Goal: Information Seeking & Learning: Learn about a topic

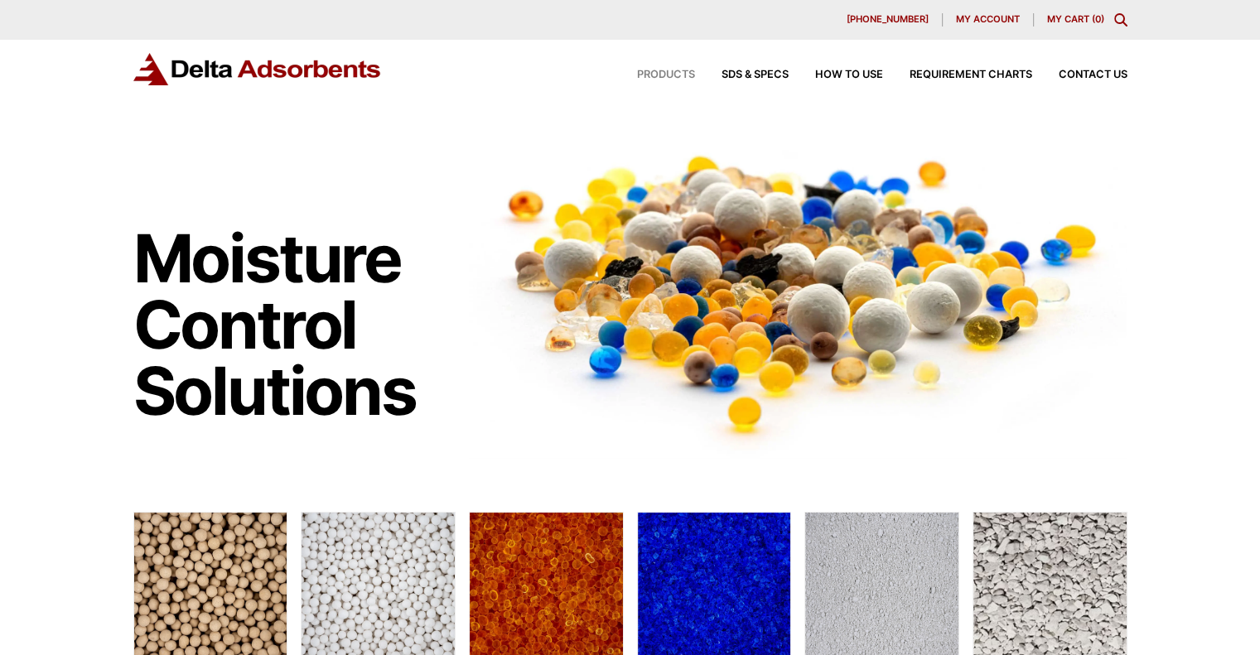
click at [653, 75] on span "Products" at bounding box center [666, 75] width 58 height 11
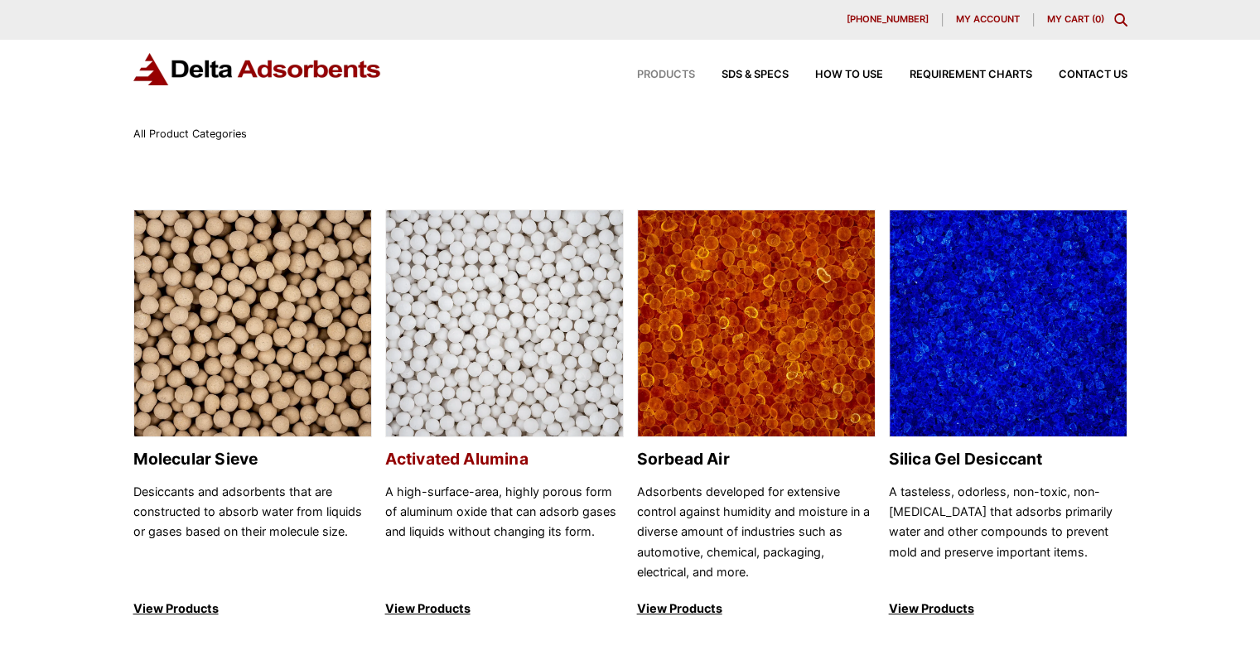
click at [542, 355] on img at bounding box center [504, 324] width 237 height 228
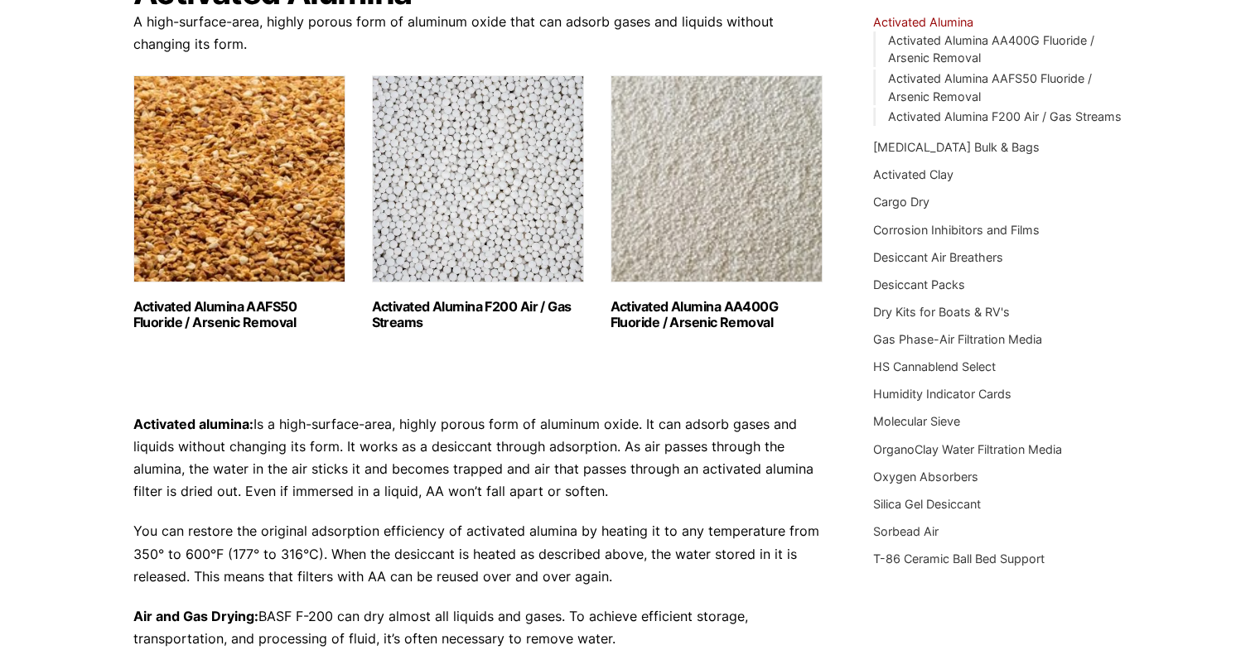
scroll to position [102, 0]
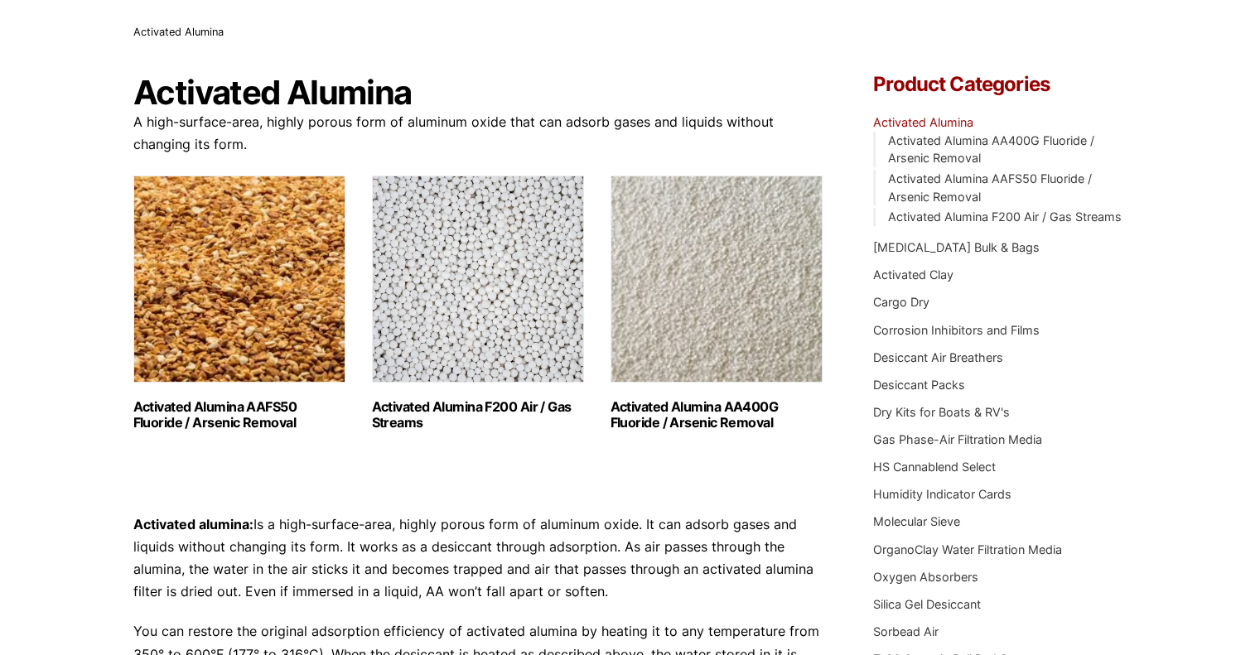
click at [720, 302] on img "Visit product category Activated Alumina AA400G Fluoride / Arsenic Removal" at bounding box center [716, 279] width 212 height 207
click at [234, 250] on img "Visit product category Activated Alumina AAFS50 Fluoride / Arsenic Removal" at bounding box center [239, 279] width 212 height 207
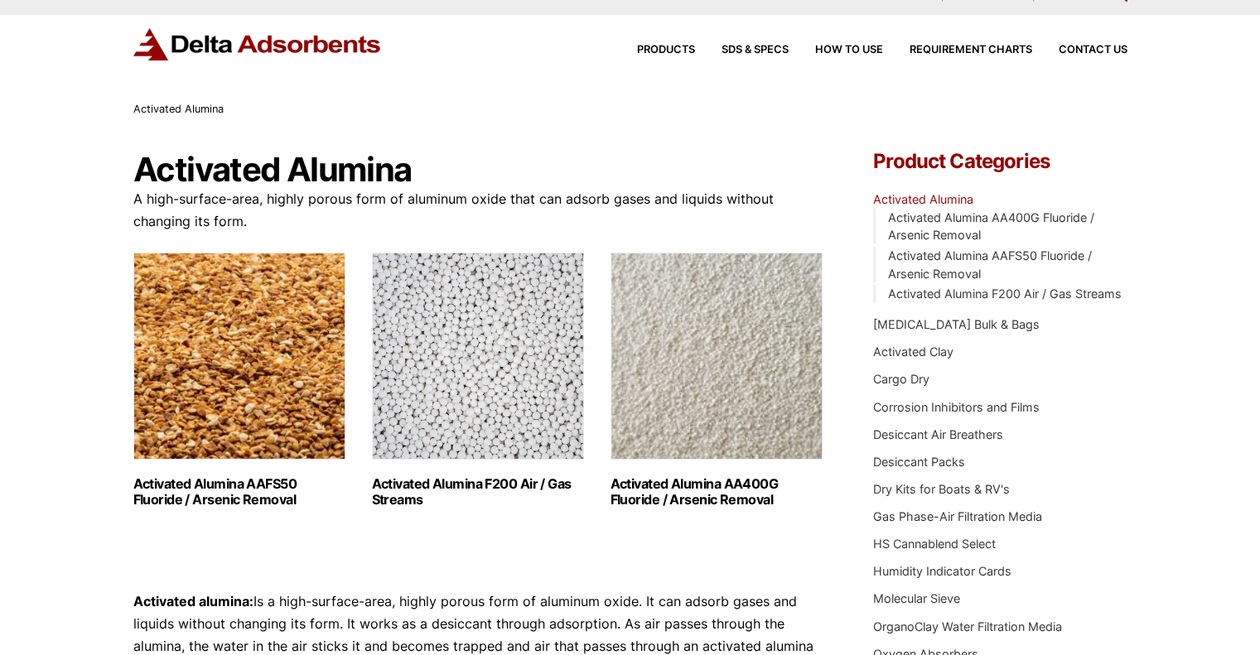
scroll to position [0, 0]
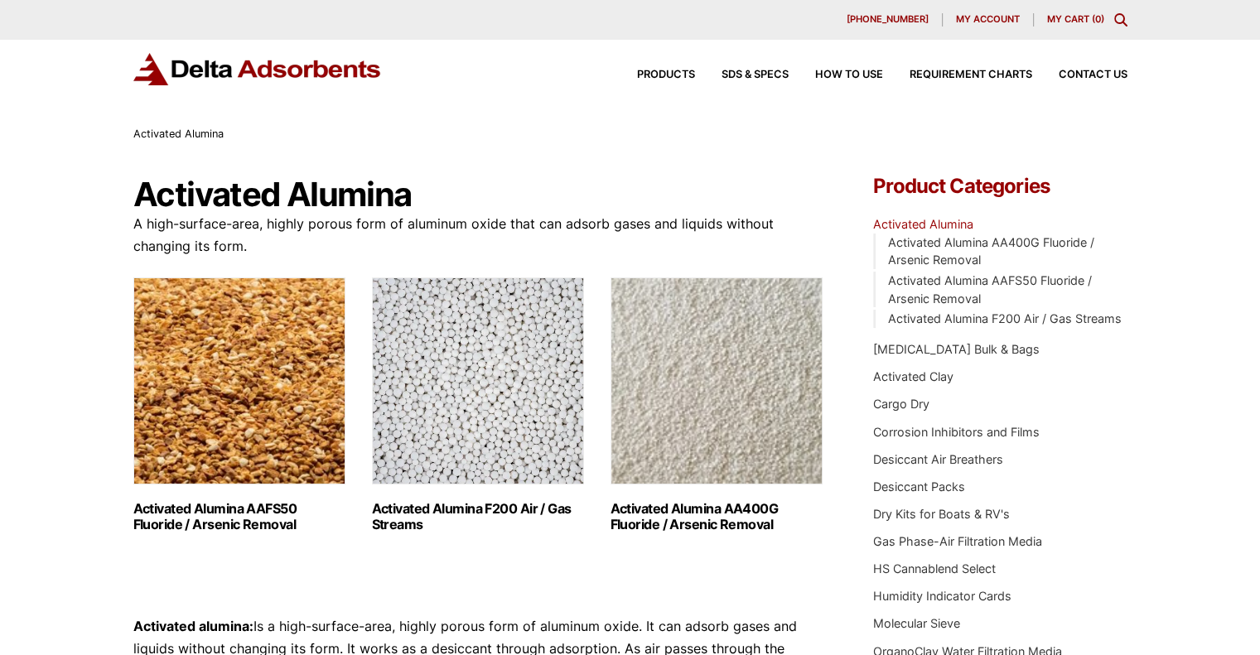
click at [670, 344] on img "Visit product category Activated Alumina AA400G Fluoride / Arsenic Removal" at bounding box center [716, 380] width 212 height 207
click at [222, 350] on img "Visit product category Activated Alumina AAFS50 Fluoride / Arsenic Removal" at bounding box center [239, 380] width 212 height 207
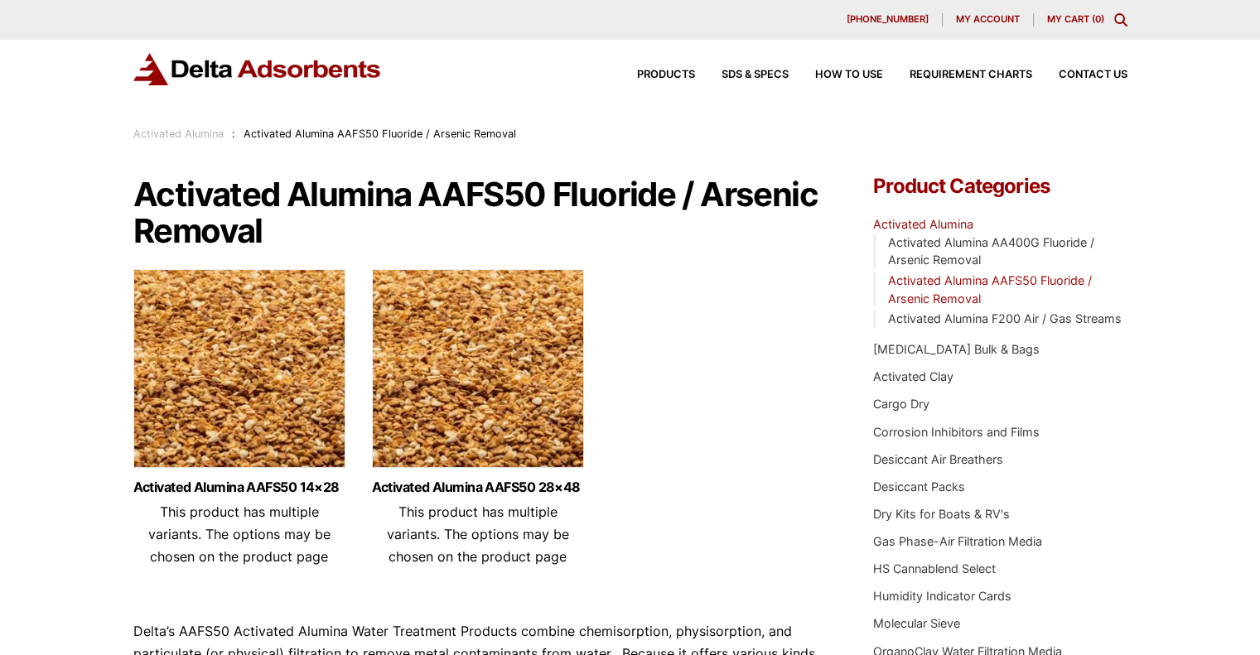
scroll to position [137, 0]
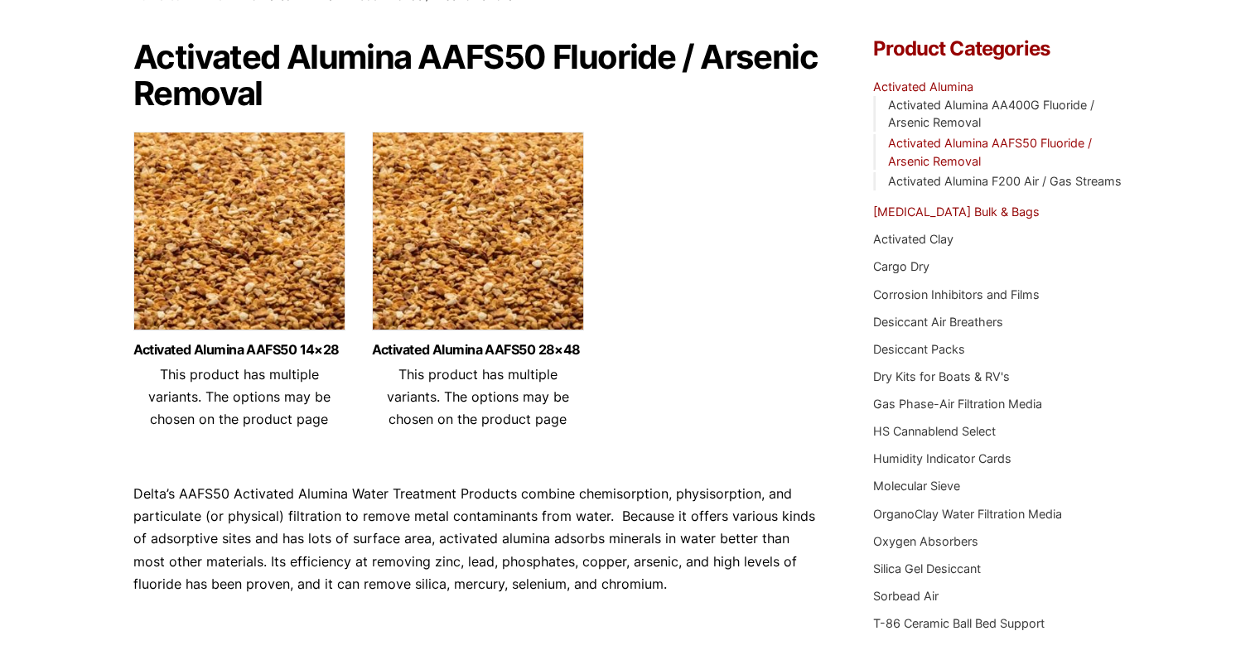
click at [1012, 210] on link "[MEDICAL_DATA] Bulk & Bags" at bounding box center [956, 212] width 166 height 14
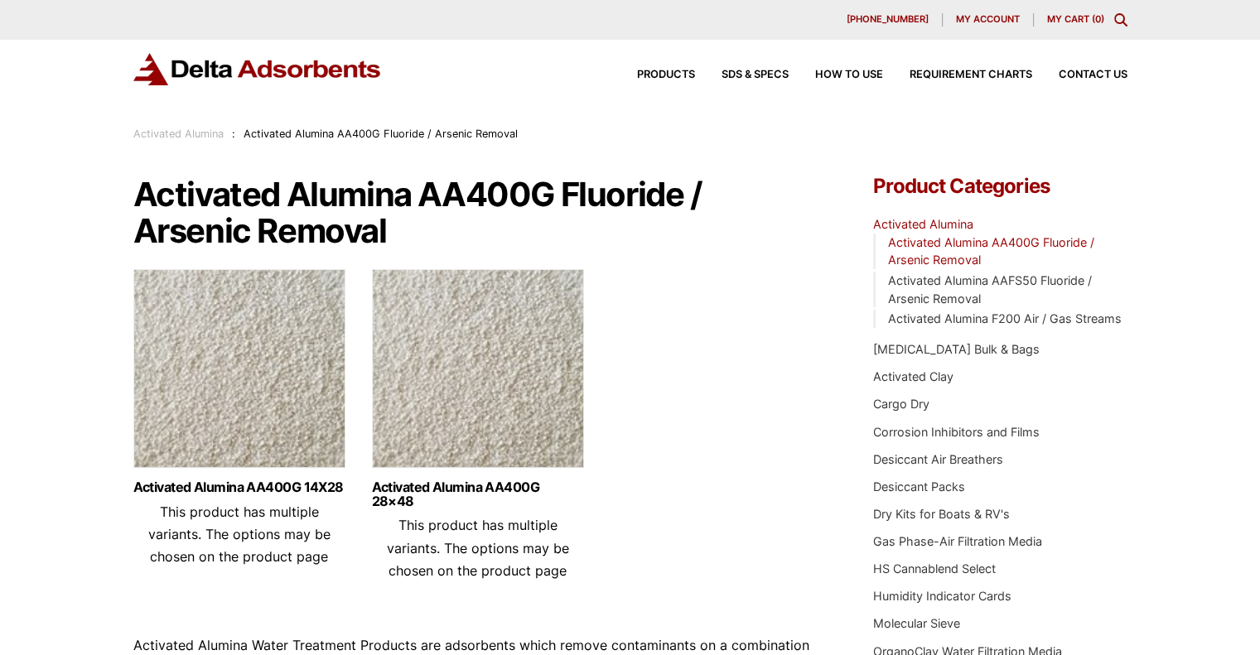
click at [231, 364] on img at bounding box center [239, 372] width 212 height 207
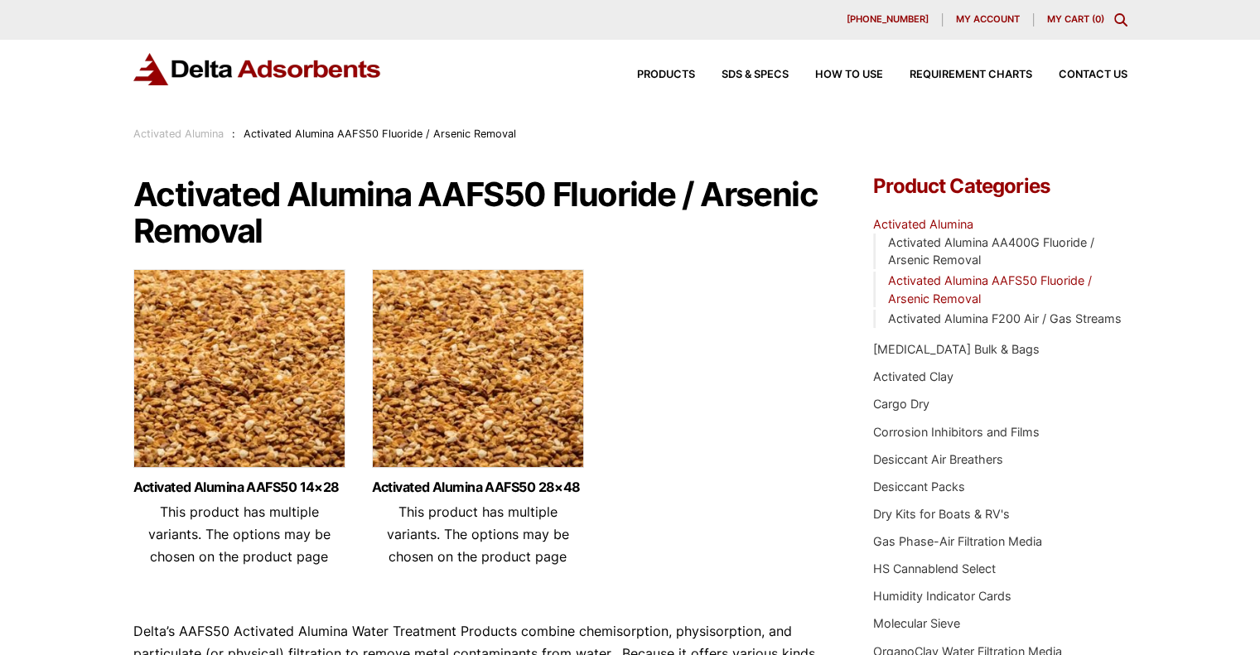
click at [248, 360] on img at bounding box center [239, 372] width 212 height 207
